Goal: Information Seeking & Learning: Learn about a topic

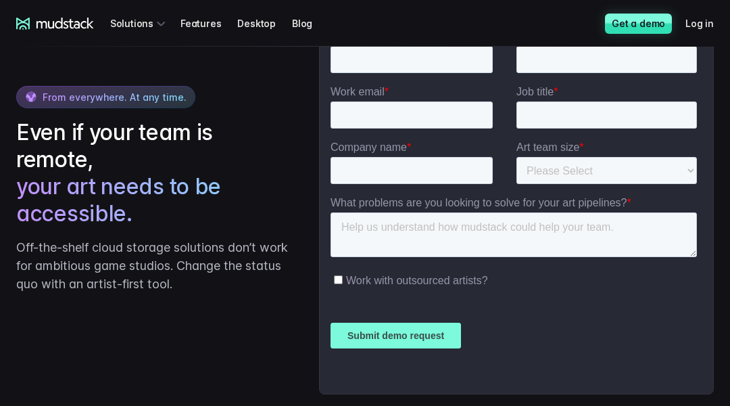
scroll to position [3151, 0]
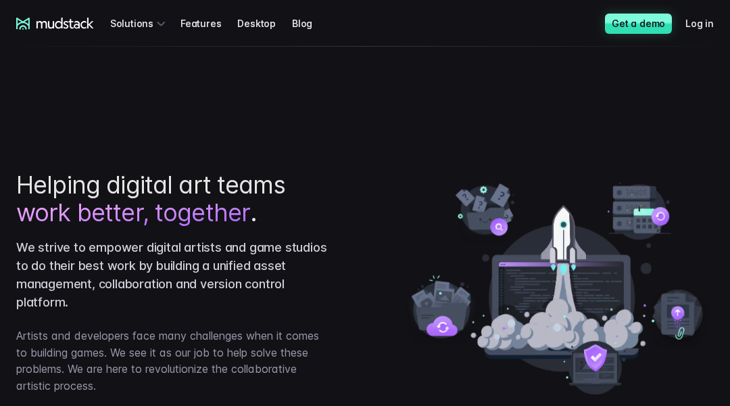
scroll to position [1556, 0]
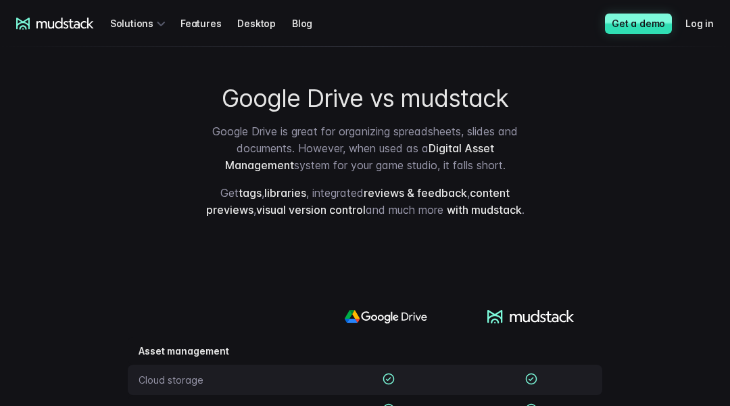
scroll to position [730, 0]
